Goal: Transaction & Acquisition: Purchase product/service

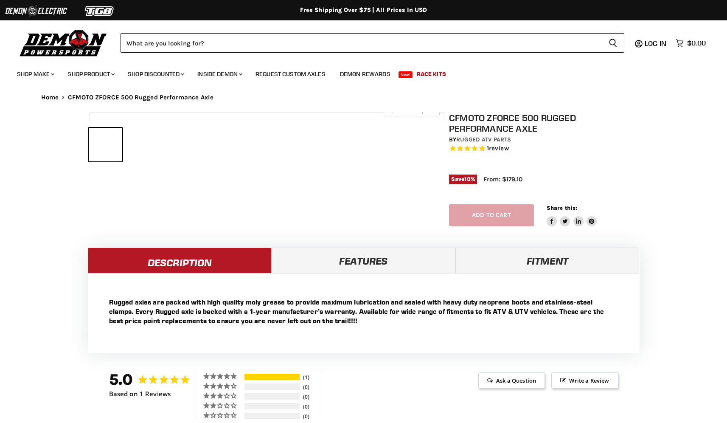
select select "******"
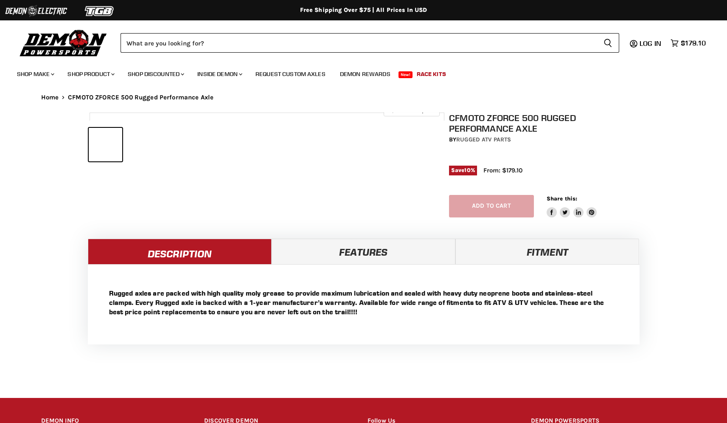
select select "******"
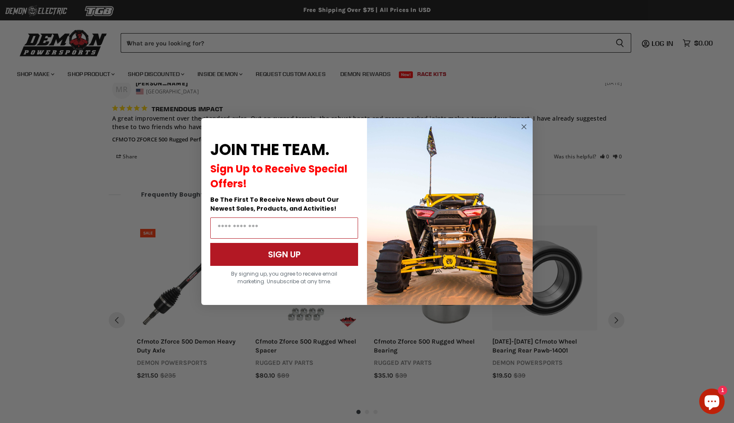
scroll to position [624, 0]
